Goal: Task Accomplishment & Management: Use online tool/utility

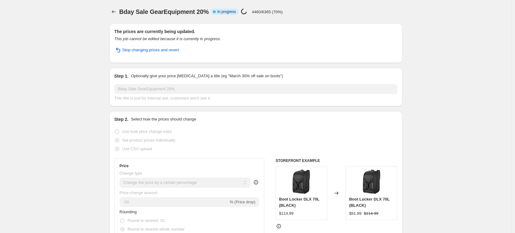
select select "percentage"
select select "collection"
click at [115, 11] on icon "Price change jobs" at bounding box center [114, 12] width 6 height 6
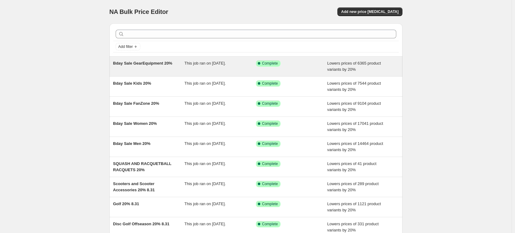
click at [137, 70] on div "Bday Sale GearEquipment 20%" at bounding box center [149, 66] width 72 height 12
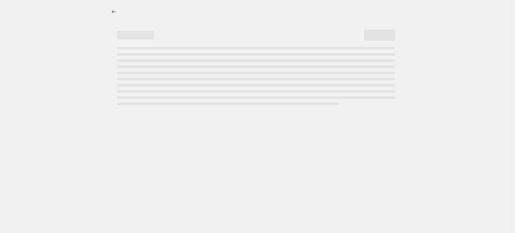
select select "percentage"
select select "collection"
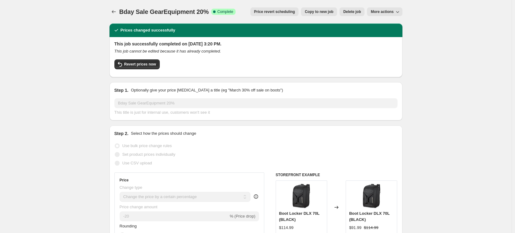
click at [326, 12] on span "Copy to new job" at bounding box center [319, 11] width 29 height 5
select select "percentage"
select select "collection"
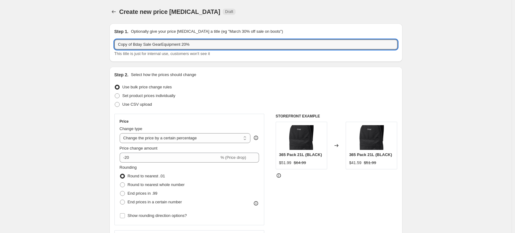
drag, startPoint x: 135, startPoint y: 44, endPoint x: 111, endPoint y: 46, distance: 24.8
click at [111, 46] on div "Step 1. Optionally give your price [MEDICAL_DATA] a title (eg "March 30% off sa…" at bounding box center [256, 42] width 293 height 38
drag, startPoint x: 168, startPoint y: 46, endPoint x: 155, endPoint y: 44, distance: 13.7
click at [155, 44] on input "Bday Sale GearEquipment 20%" at bounding box center [255, 44] width 283 height 10
drag, startPoint x: 169, startPoint y: 45, endPoint x: 140, endPoint y: 45, distance: 29.3
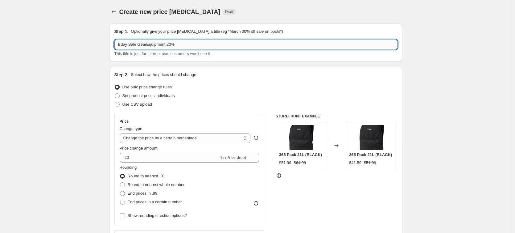
click at [140, 45] on input "Bday Sale GearEquipment 20%" at bounding box center [255, 44] width 283 height 10
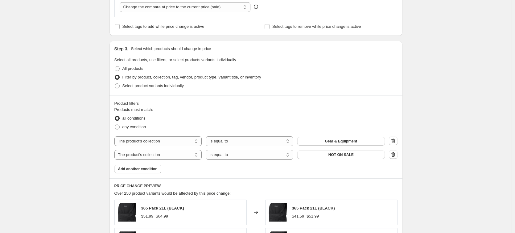
scroll to position [248, 0]
click at [318, 143] on button "Gear & Equipment" at bounding box center [341, 140] width 88 height 9
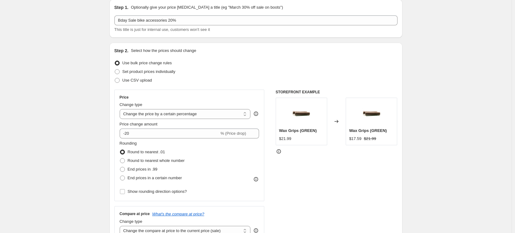
scroll to position [0, 0]
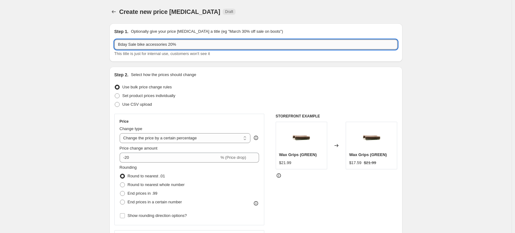
drag, startPoint x: 170, startPoint y: 44, endPoint x: 158, endPoint y: 45, distance: 12.7
click at [158, 45] on input "Bday Sale bike accessories 20%" at bounding box center [255, 44] width 283 height 10
drag, startPoint x: 171, startPoint y: 46, endPoint x: 149, endPoint y: 45, distance: 21.9
click at [149, 45] on input "Bday Sale bike accessories 20%" at bounding box center [255, 44] width 283 height 10
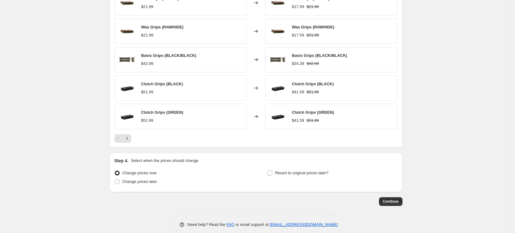
scroll to position [467, 0]
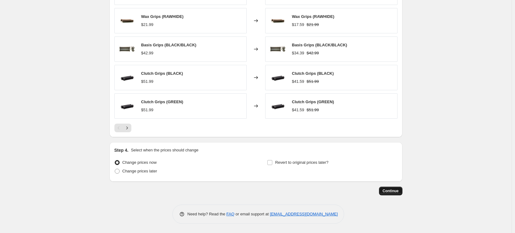
type input "Bday Sale bike parts 20%"
click at [385, 189] on span "Continue" at bounding box center [391, 190] width 16 height 5
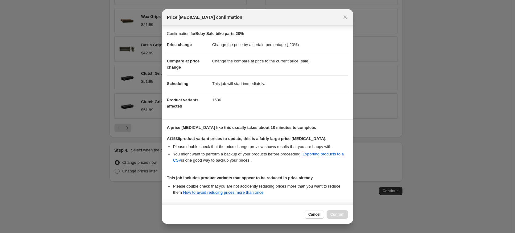
scroll to position [67, 0]
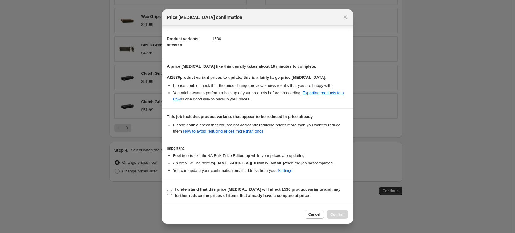
click at [188, 188] on b "I understand that this price [MEDICAL_DATA] will affect 1536 product variants a…" at bounding box center [258, 192] width 166 height 11
click at [172, 190] on input "I understand that this price [MEDICAL_DATA] will affect 1536 product variants a…" at bounding box center [169, 192] width 5 height 5
checkbox input "true"
click at [331, 211] on button "Confirm" at bounding box center [338, 214] width 22 height 9
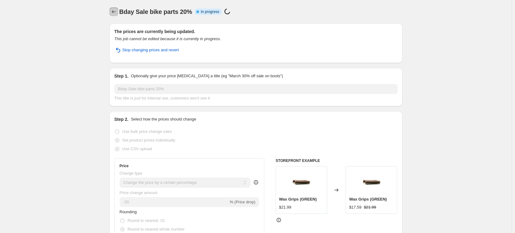
click at [118, 14] on button "Price change jobs" at bounding box center [114, 11] width 9 height 9
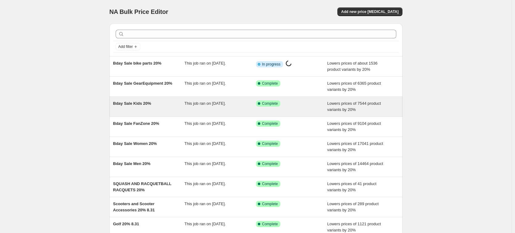
click at [130, 104] on span "Bday Sale Kids 20%" at bounding box center [132, 103] width 38 height 5
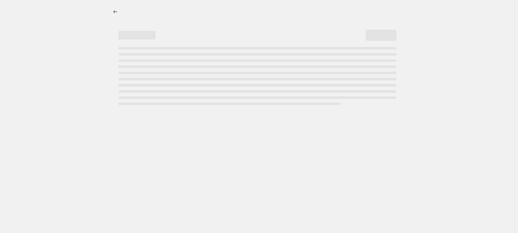
select select "percentage"
select select "collection"
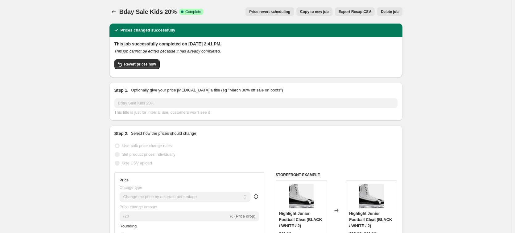
click at [315, 12] on span "Copy to new job" at bounding box center [314, 11] width 29 height 5
select select "percentage"
select select "collection"
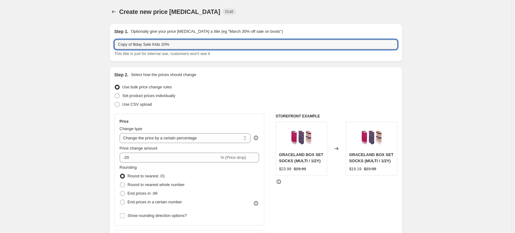
drag, startPoint x: 136, startPoint y: 45, endPoint x: 113, endPoint y: 46, distance: 22.9
click at [113, 46] on div "Step 1. Optionally give your price [MEDICAL_DATA] a title (eg "March 30% off sa…" at bounding box center [256, 42] width 293 height 38
click at [144, 44] on input "Bday Sale Kids 20%" at bounding box center [255, 44] width 283 height 10
drag, startPoint x: 147, startPoint y: 45, endPoint x: 140, endPoint y: 46, distance: 7.5
click at [140, 46] on input "Bday Sale Kids 20%" at bounding box center [255, 44] width 283 height 10
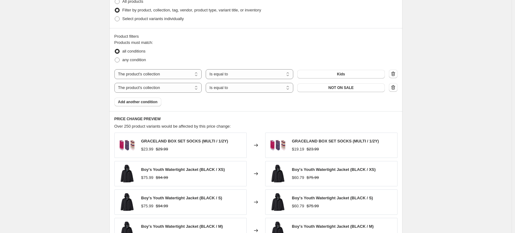
scroll to position [322, 0]
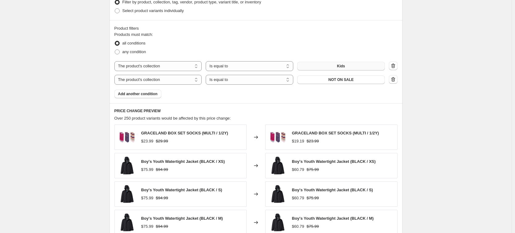
type input "Bday Sale badminton 20%"
click at [313, 66] on button "Kids" at bounding box center [341, 66] width 88 height 9
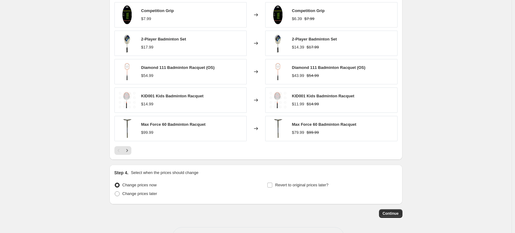
scroll to position [467, 0]
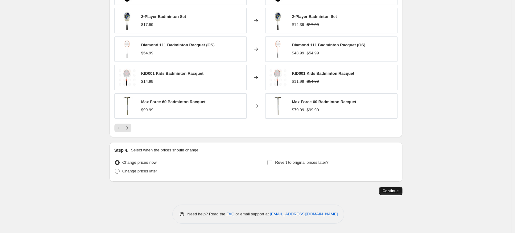
click at [384, 188] on span "Continue" at bounding box center [391, 190] width 16 height 5
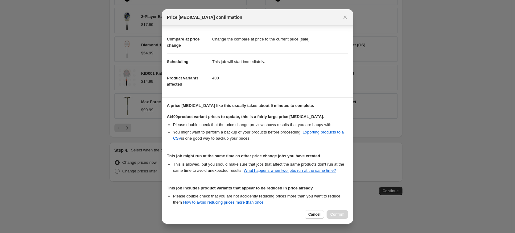
scroll to position [112, 0]
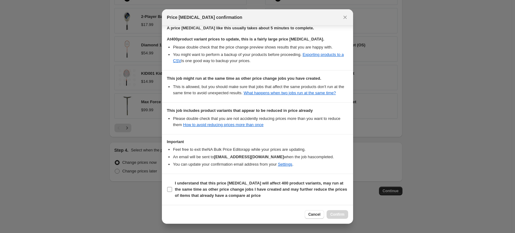
click at [214, 180] on b "I understand that this price [MEDICAL_DATA] will affect 400 product variants, m…" at bounding box center [261, 188] width 172 height 17
click at [172, 187] on input "I understand that this price [MEDICAL_DATA] will affect 400 product variants, m…" at bounding box center [169, 189] width 5 height 5
checkbox input "true"
click at [334, 212] on span "Confirm" at bounding box center [337, 214] width 14 height 5
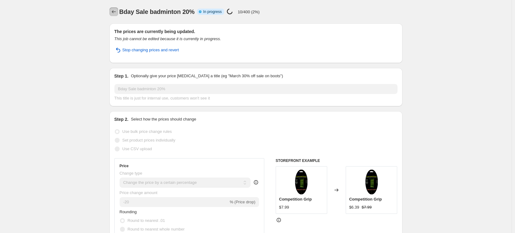
click at [115, 10] on icon "Price change jobs" at bounding box center [114, 12] width 6 height 6
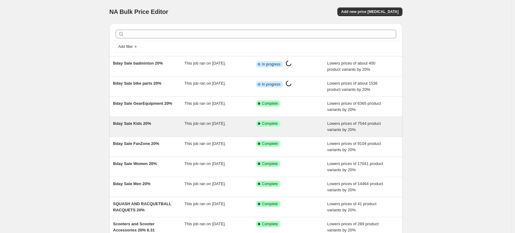
click at [119, 123] on span "Bday Sale Kids 20%" at bounding box center [132, 123] width 38 height 5
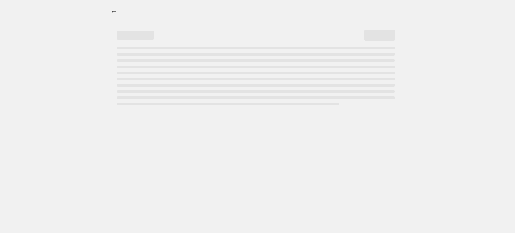
select select "percentage"
select select "collection"
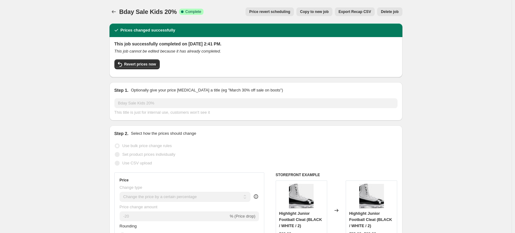
click at [317, 12] on span "Copy to new job" at bounding box center [314, 11] width 29 height 5
select select "percentage"
select select "collection"
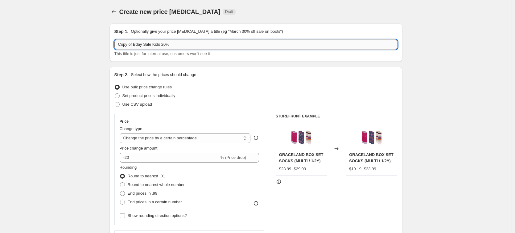
drag, startPoint x: 136, startPoint y: 44, endPoint x: 118, endPoint y: 45, distance: 18.2
click at [118, 45] on input "Copy of Bday Sale Kids 20%" at bounding box center [255, 44] width 283 height 10
drag, startPoint x: 147, startPoint y: 45, endPoint x: 140, endPoint y: 45, distance: 6.8
click at [140, 45] on input "Bday Sale Kids 20%" at bounding box center [255, 44] width 283 height 10
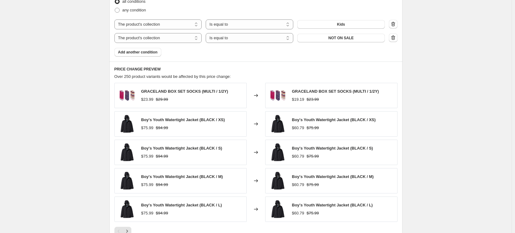
scroll to position [364, 0]
type input "Bday Sale Darts 20%"
click at [317, 25] on button "Kids" at bounding box center [341, 24] width 88 height 9
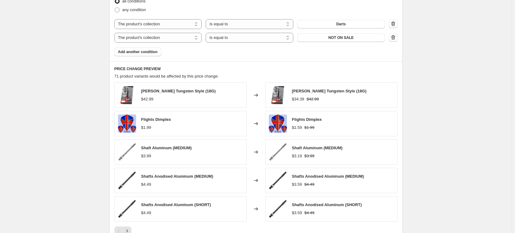
scroll to position [467, 0]
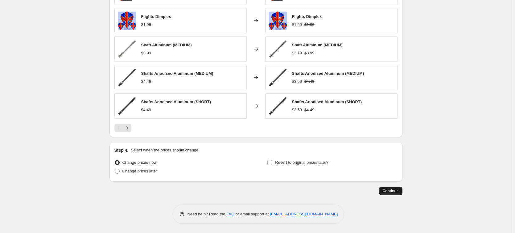
click at [387, 190] on span "Continue" at bounding box center [391, 190] width 16 height 5
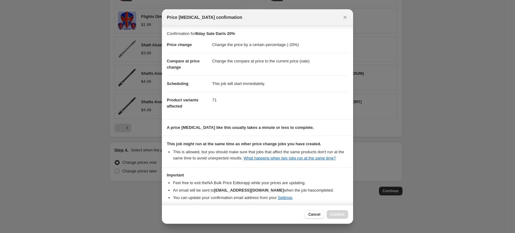
scroll to position [33, 0]
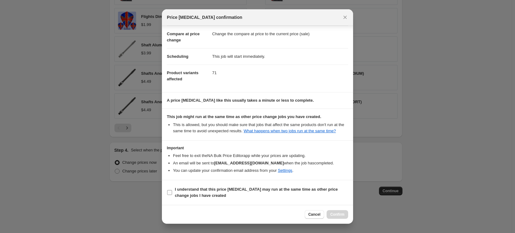
click at [312, 192] on span "I understand that this price [MEDICAL_DATA] may run at the same time as other p…" at bounding box center [261, 192] width 173 height 12
click at [172, 192] on input "I understand that this price [MEDICAL_DATA] may run at the same time as other p…" at bounding box center [169, 192] width 5 height 5
checkbox input "true"
click at [330, 210] on button "Confirm" at bounding box center [338, 214] width 22 height 9
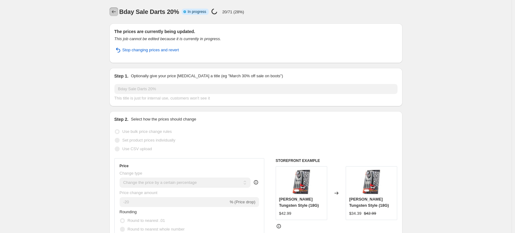
click at [115, 13] on icon "Price change jobs" at bounding box center [114, 12] width 6 height 6
